Goal: Check status: Check status

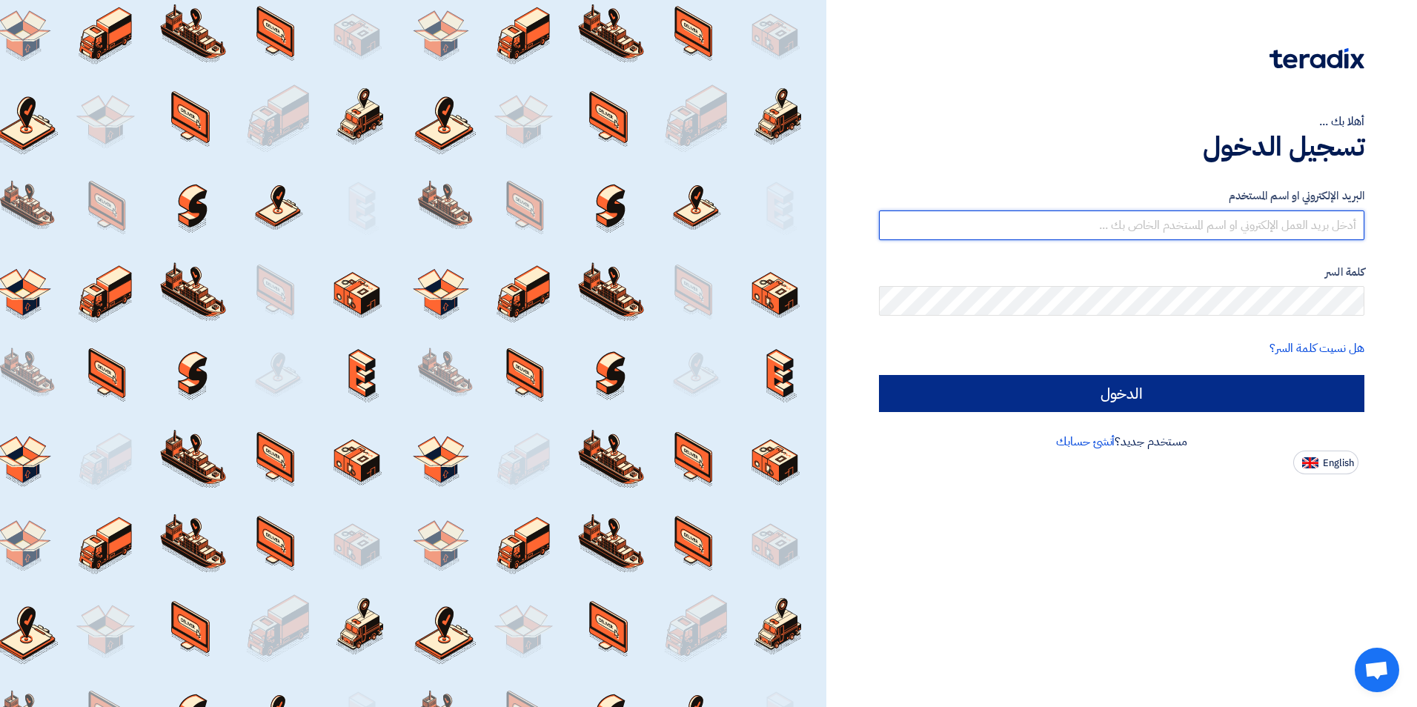
type input "[EMAIL_ADDRESS][DOMAIN_NAME]"
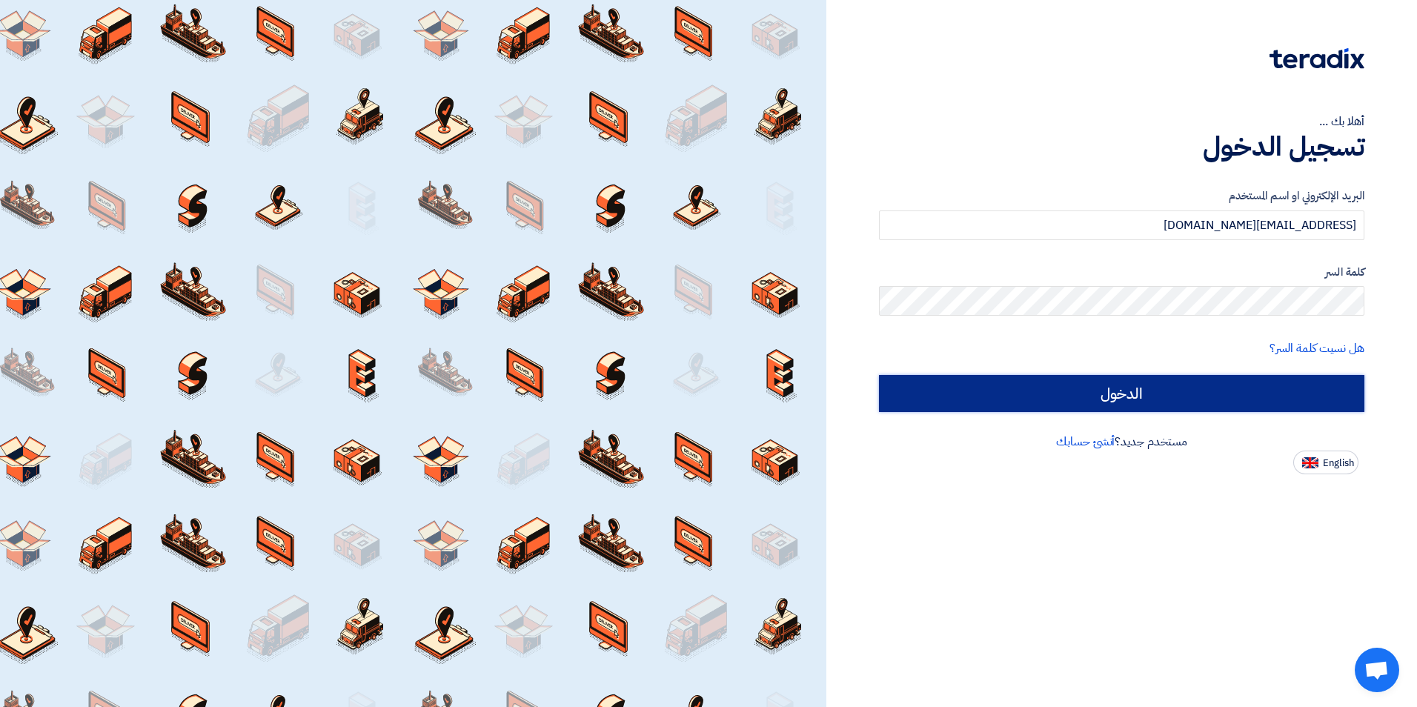
click at [1162, 389] on input "الدخول" at bounding box center [1121, 393] width 485 height 37
type input "Sign in"
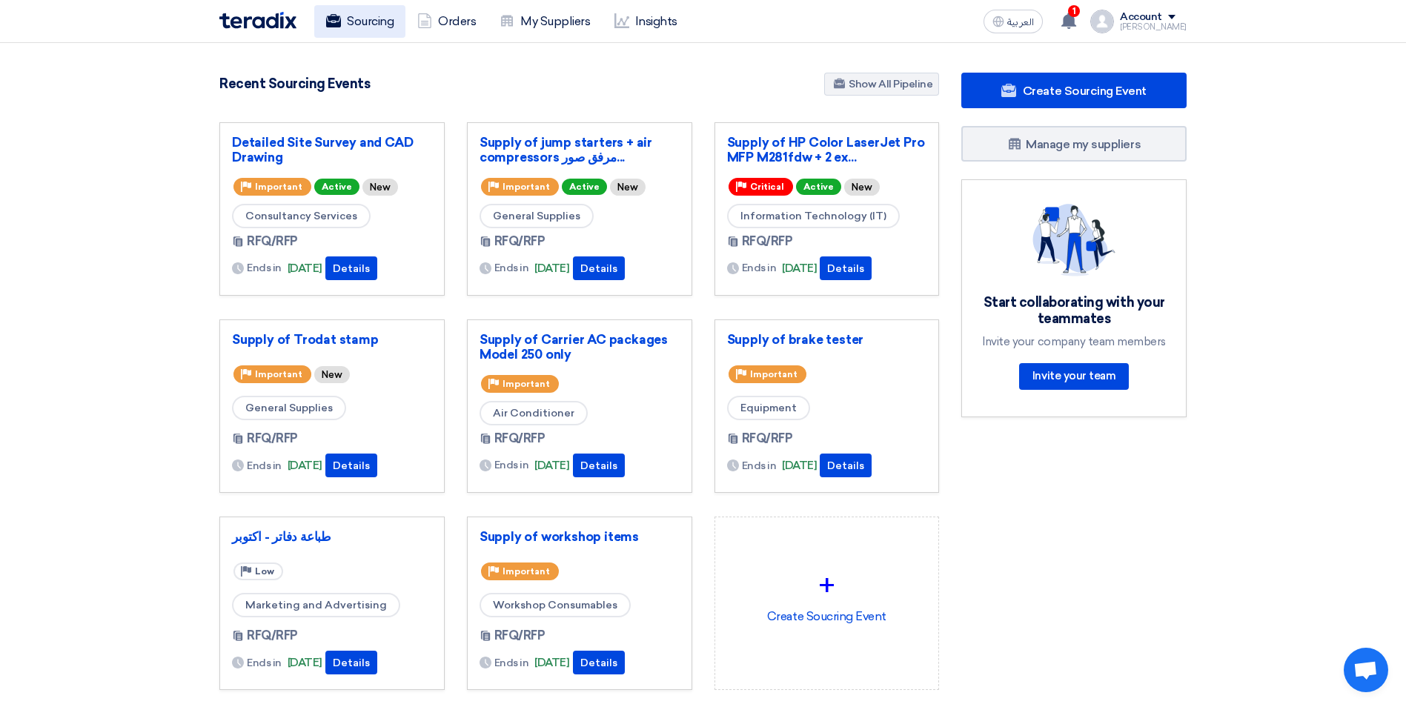
click at [357, 16] on link "Sourcing" at bounding box center [359, 21] width 91 height 33
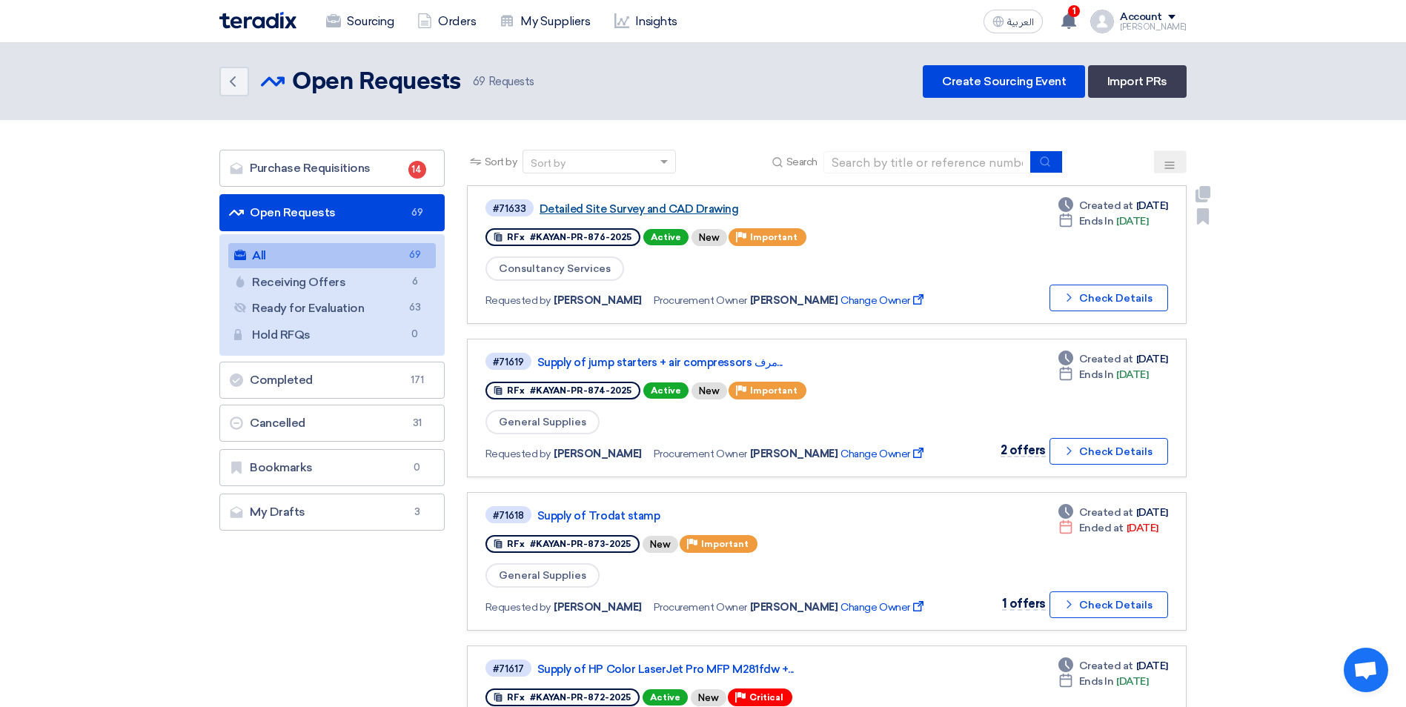
click at [649, 210] on link "Detailed Site Survey and CAD Drawing" at bounding box center [725, 208] width 371 height 13
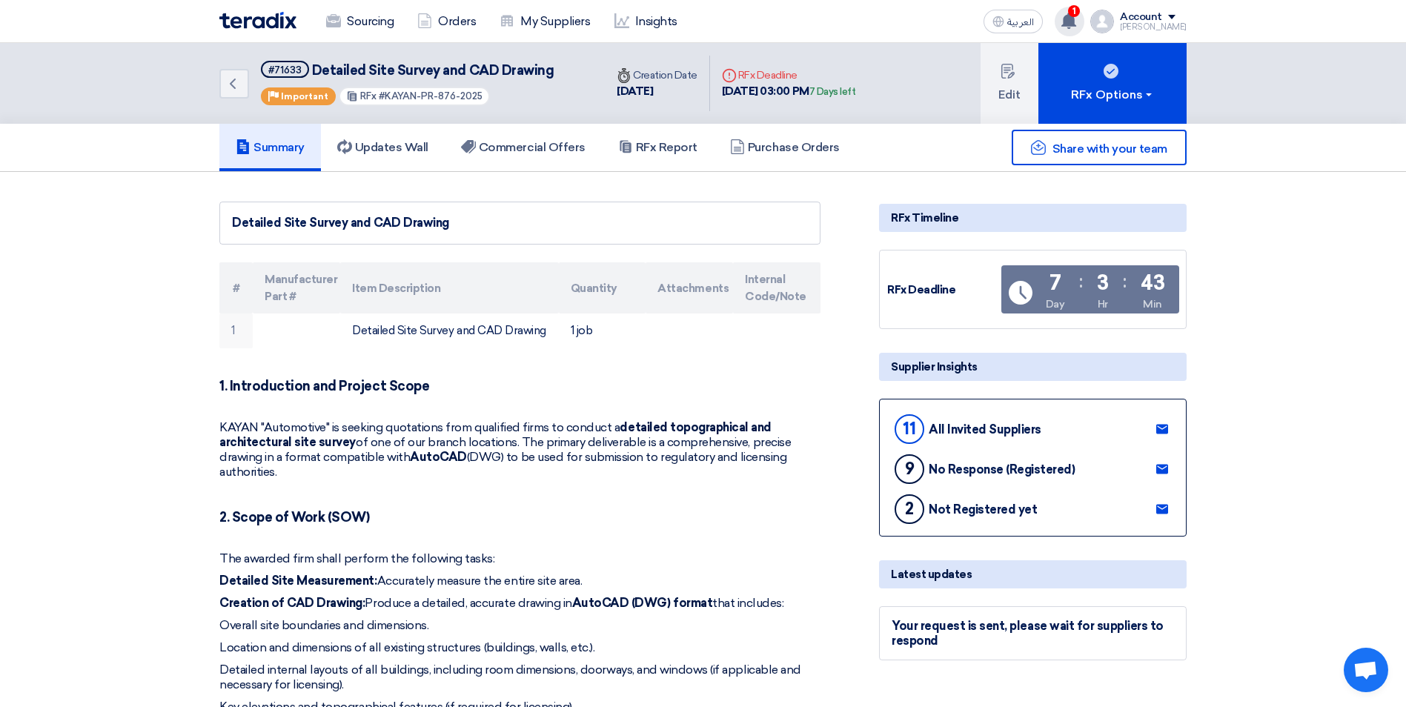
click at [1084, 21] on div "1 You need to confirm RFx #71375 alternatives [DATE] You have a new offer for '…" at bounding box center [1070, 22] width 30 height 30
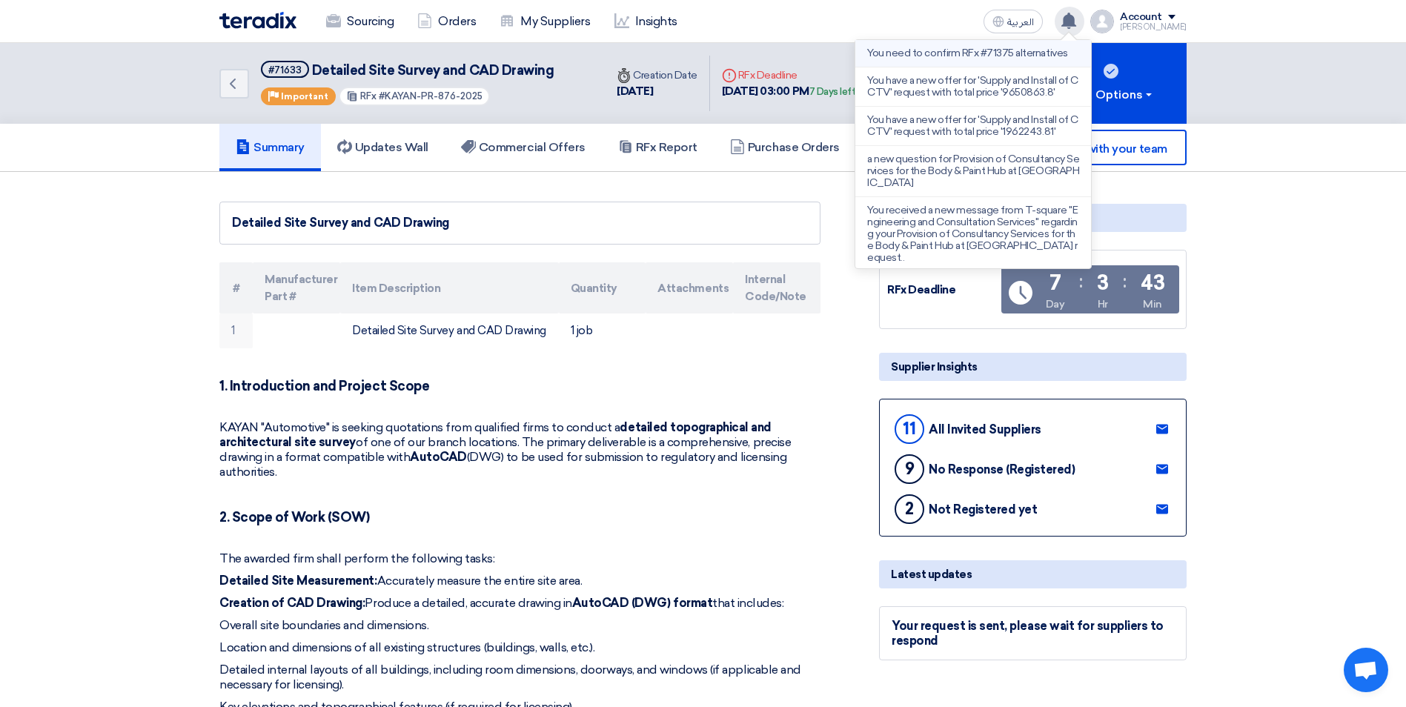
click at [998, 59] on li "You need to confirm RFx #71375 alternatives" at bounding box center [973, 53] width 236 height 27
